Goal: Information Seeking & Learning: Learn about a topic

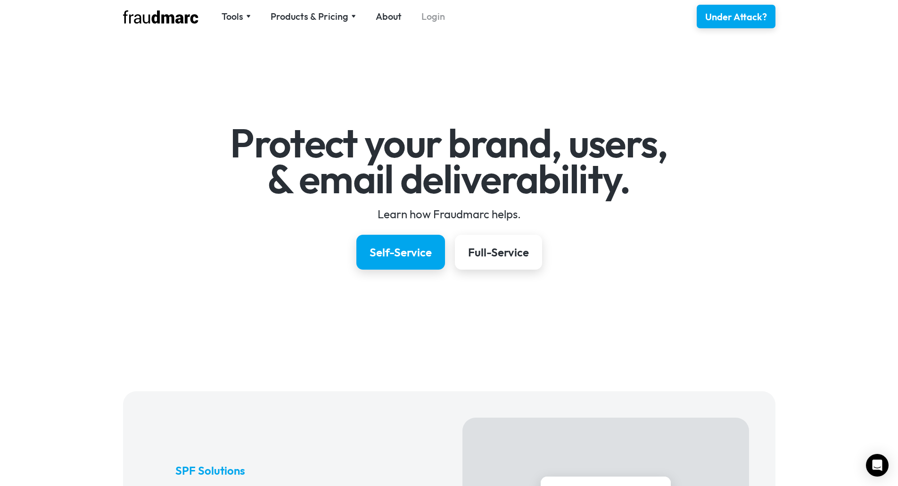
click at [431, 20] on link "Login" at bounding box center [433, 16] width 24 height 13
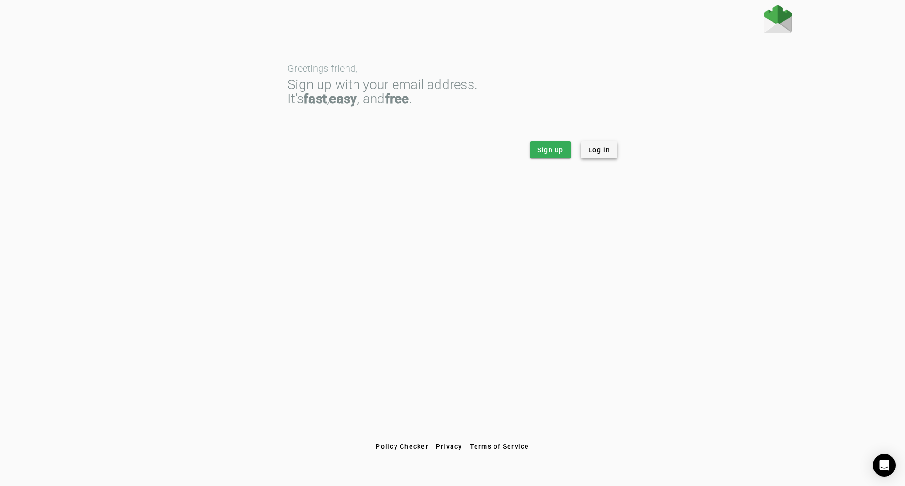
click at [598, 148] on span "Log in" at bounding box center [599, 149] width 22 height 9
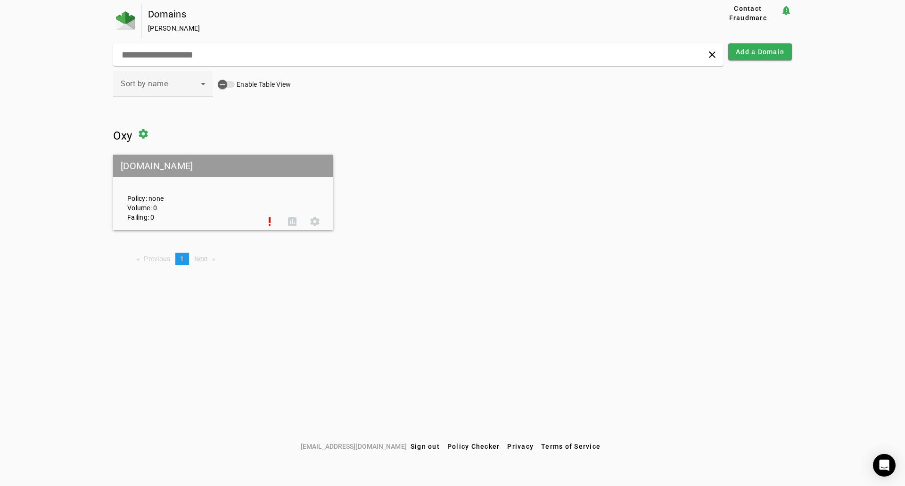
click at [161, 197] on div "Policy: none Volume: 0 Failing: 0" at bounding box center [189, 192] width 138 height 59
click at [206, 207] on div "Policy: none Volume: 0 Failing: 0" at bounding box center [189, 192] width 138 height 59
click at [198, 216] on div "Policy: none Volume: 0 Failing: 0" at bounding box center [189, 192] width 138 height 59
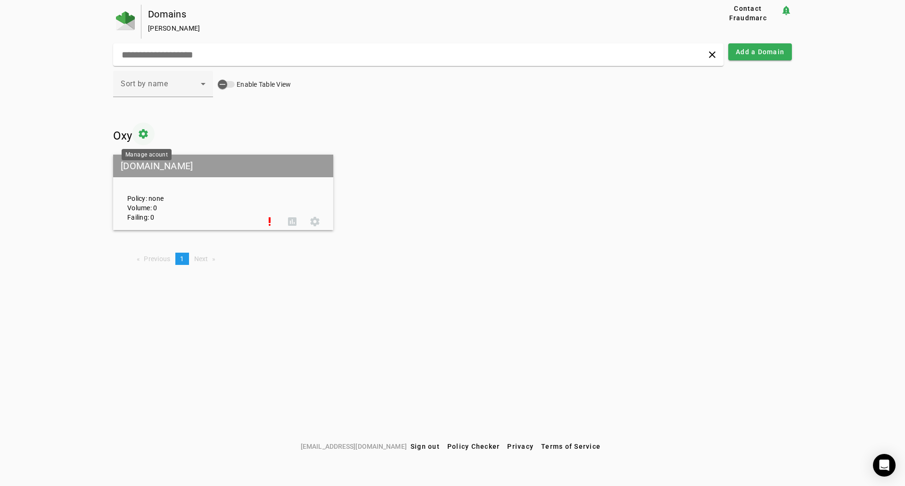
click at [152, 135] on span at bounding box center [143, 134] width 23 height 23
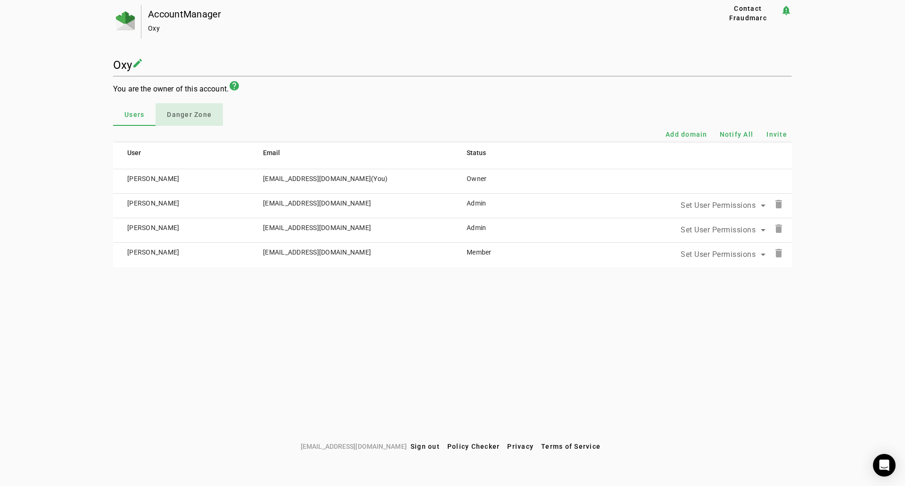
click at [198, 115] on span "Danger Zone" at bounding box center [189, 114] width 45 height 7
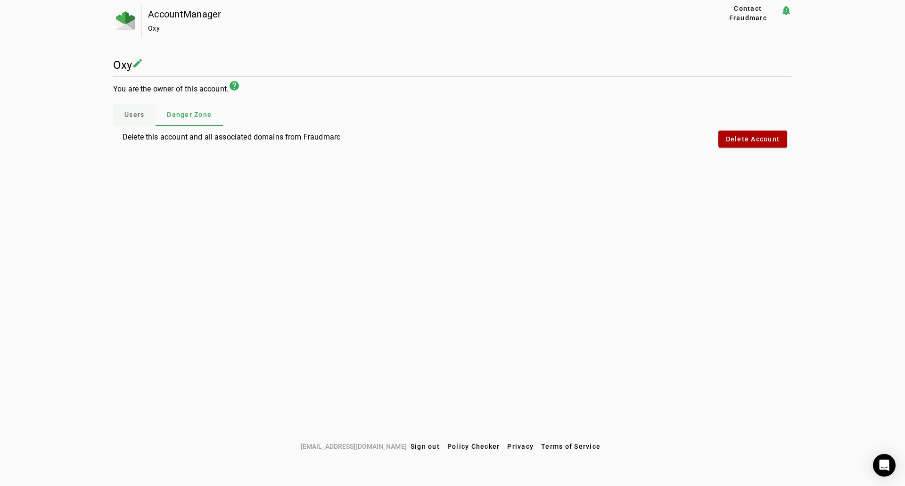
click at [134, 113] on span "Users" at bounding box center [134, 114] width 20 height 7
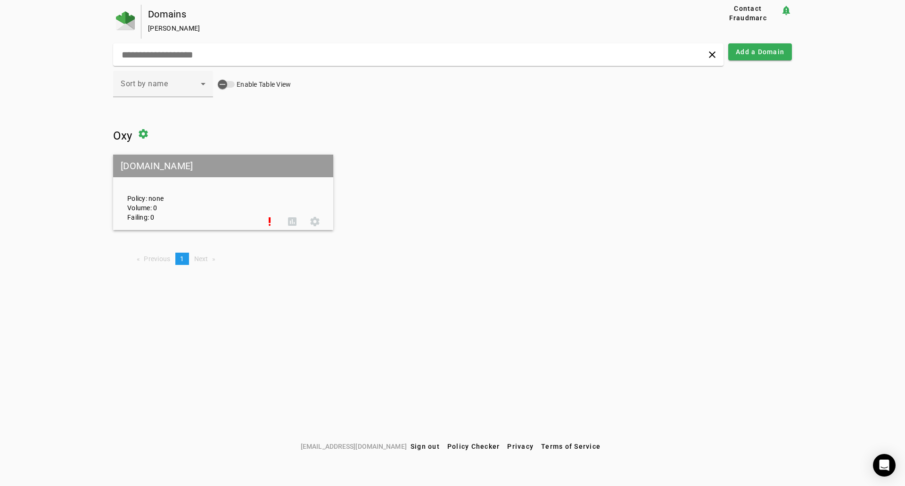
click at [162, 188] on div "Policy: none Volume: 0 Failing: 0" at bounding box center [189, 192] width 138 height 59
click at [128, 158] on mat-grid-tile-header "oxy.edu" at bounding box center [223, 166] width 220 height 23
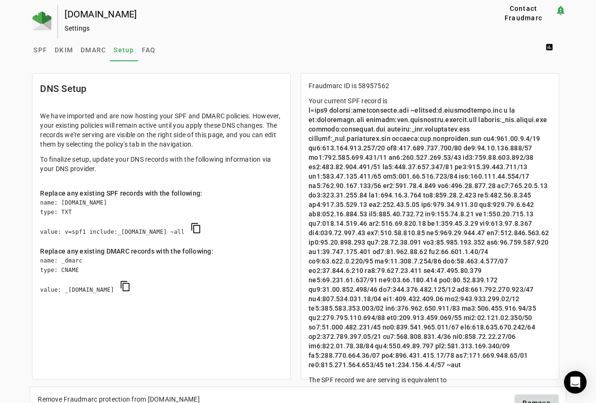
click at [158, 50] on div "SPF DKIM DMARC Setup FAQ assessment" at bounding box center [298, 50] width 537 height 23
click at [142, 51] on span "FAQ" at bounding box center [149, 50] width 14 height 7
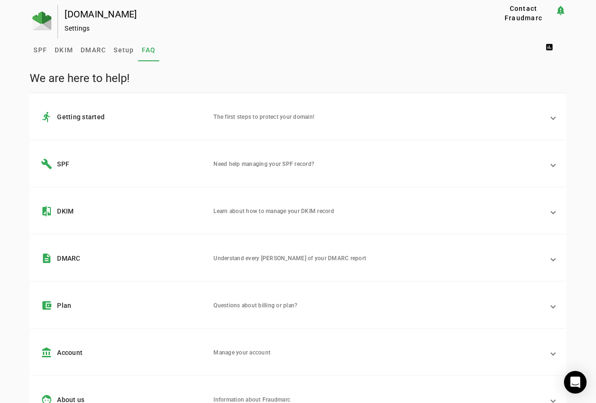
click at [239, 163] on mat-panel-description "Need help managing your SPF record?" at bounding box center [379, 163] width 330 height 11
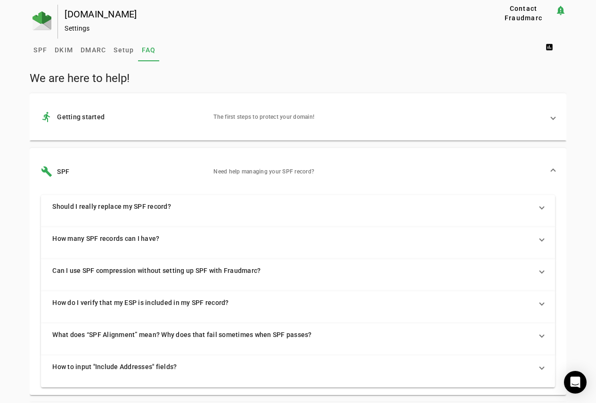
click at [121, 210] on span "Should I really replace my SPF record?" at bounding box center [296, 206] width 488 height 9
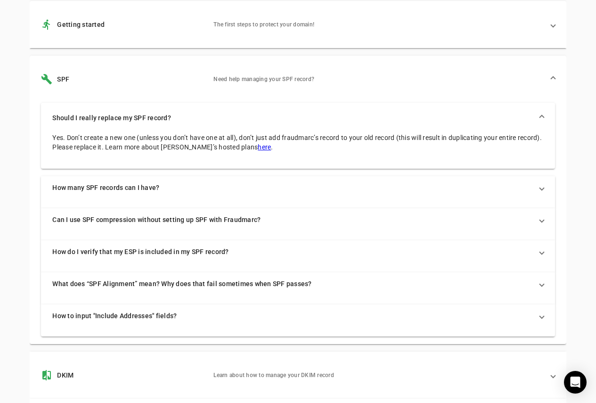
scroll to position [94, 0]
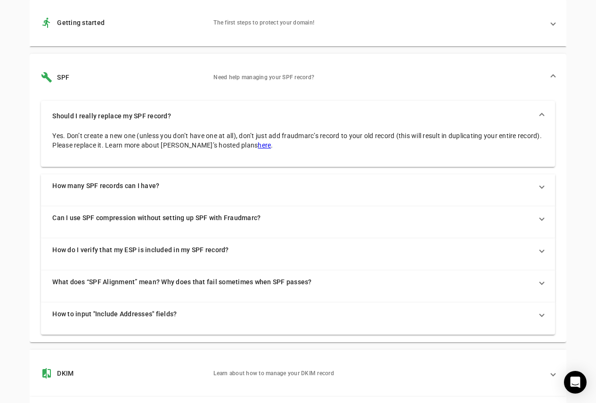
click at [108, 181] on span "How many SPF records can I have?" at bounding box center [296, 185] width 488 height 9
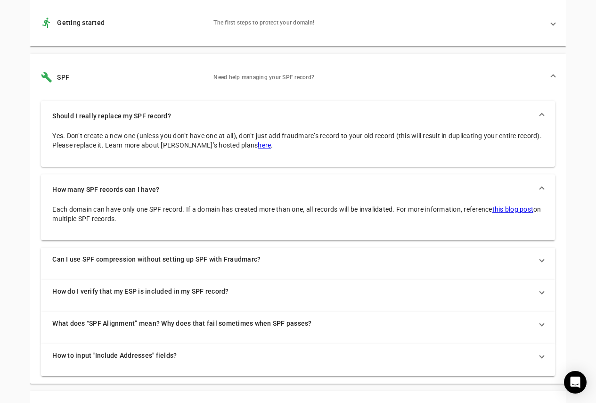
click at [139, 263] on span "Can I use SPF compression without setting up SPF with Fraudmarc?" at bounding box center [296, 259] width 488 height 9
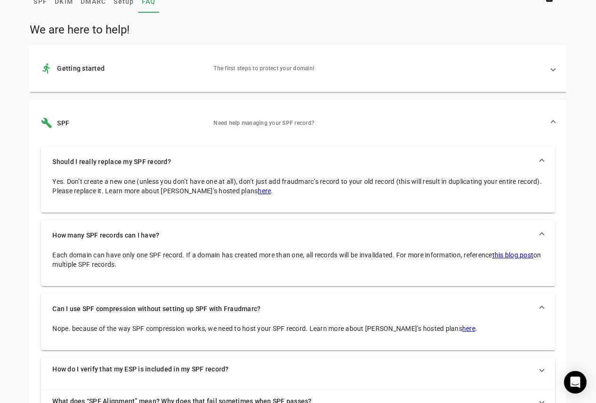
scroll to position [0, 0]
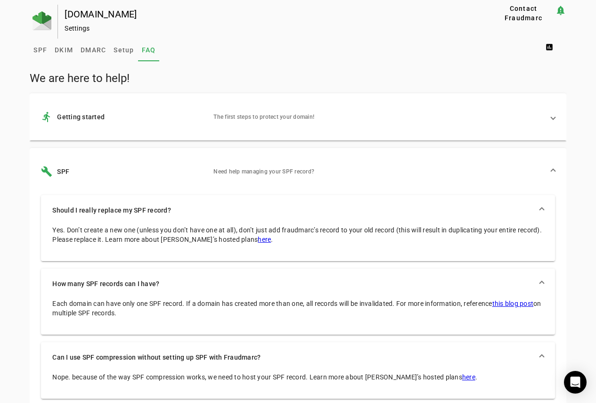
drag, startPoint x: 261, startPoint y: 184, endPoint x: 271, endPoint y: 184, distance: 10.4
